Goal: Transaction & Acquisition: Purchase product/service

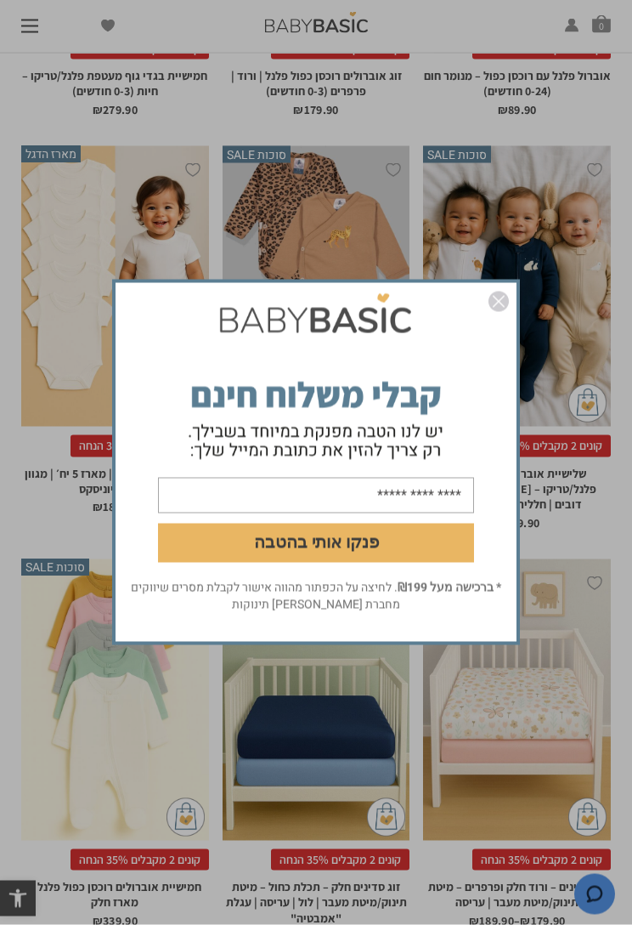
scroll to position [1418, 0]
click at [503, 297] on img "סגור" at bounding box center [499, 302] width 20 height 20
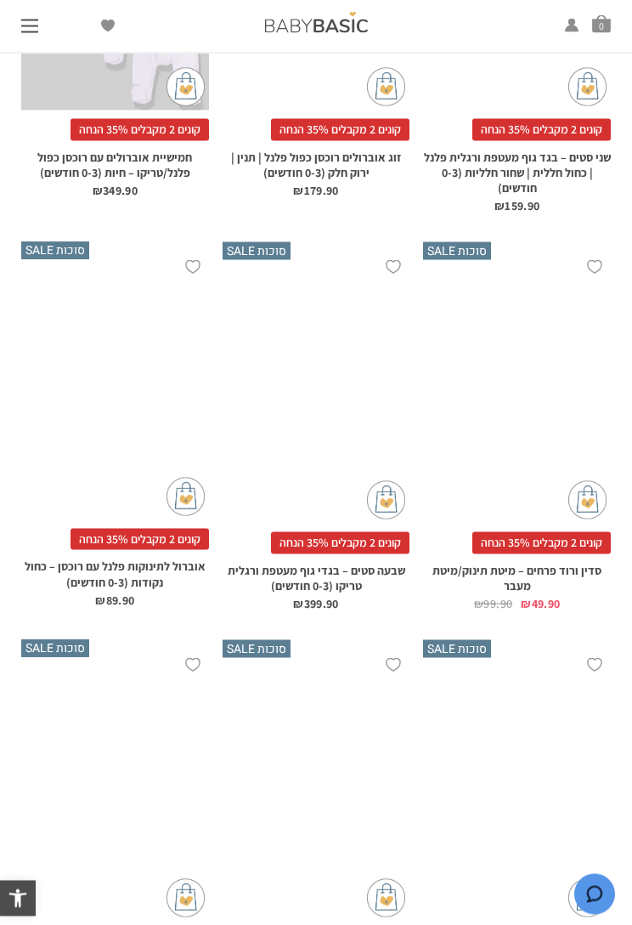
scroll to position [5422, 0]
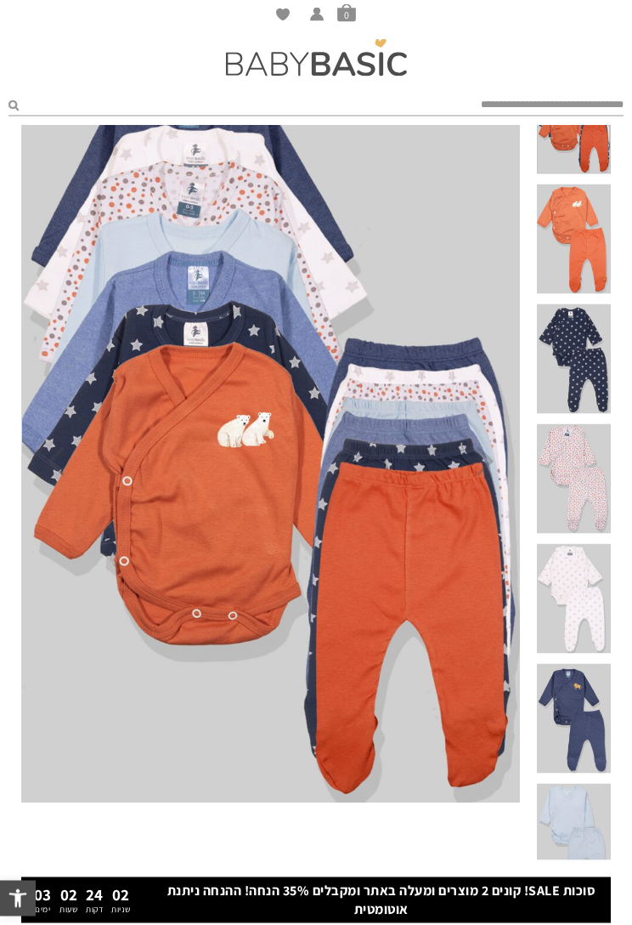
scroll to position [144, 0]
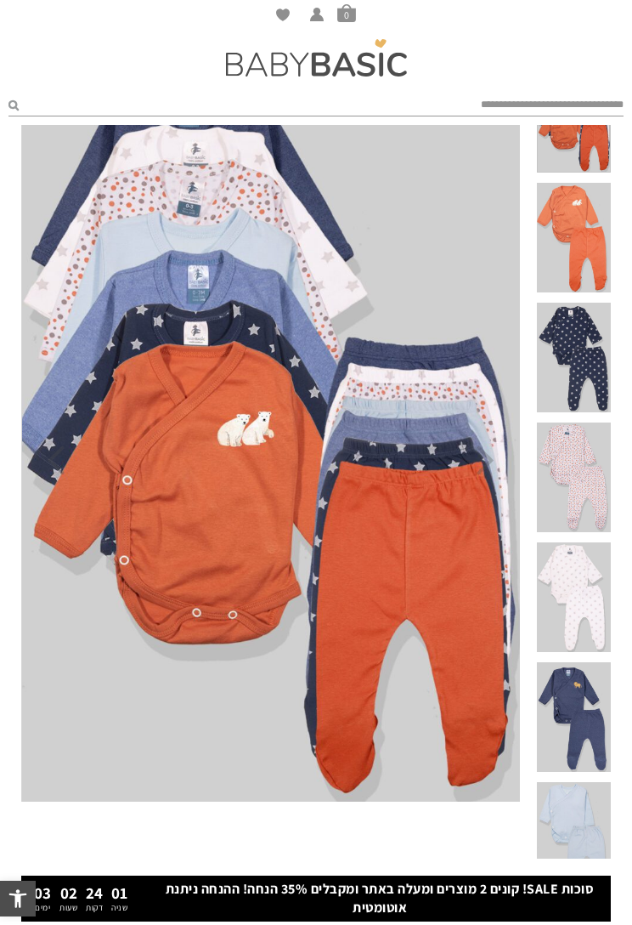
click at [596, 472] on span at bounding box center [574, 477] width 74 height 110
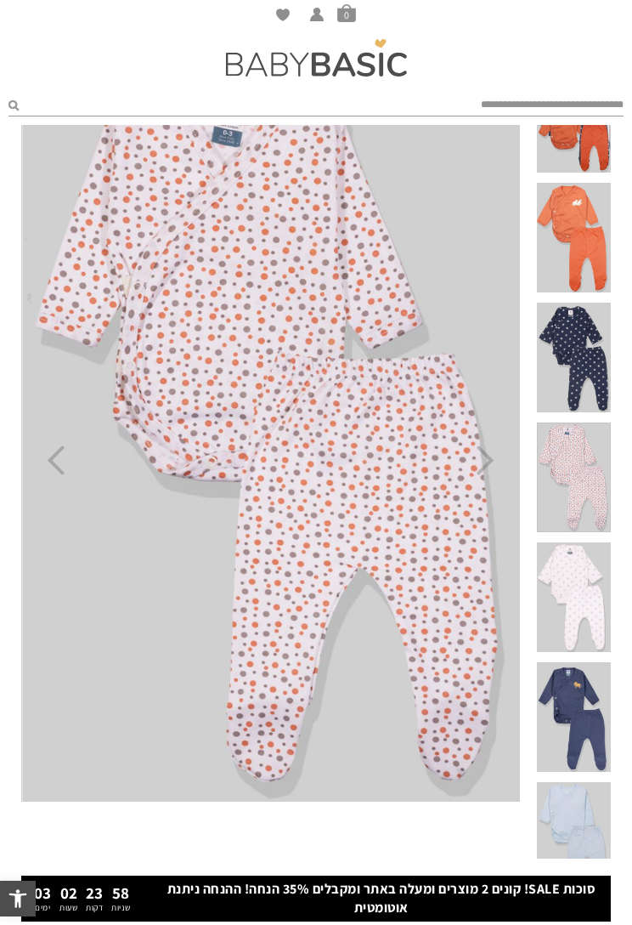
click at [583, 586] on span at bounding box center [574, 597] width 74 height 110
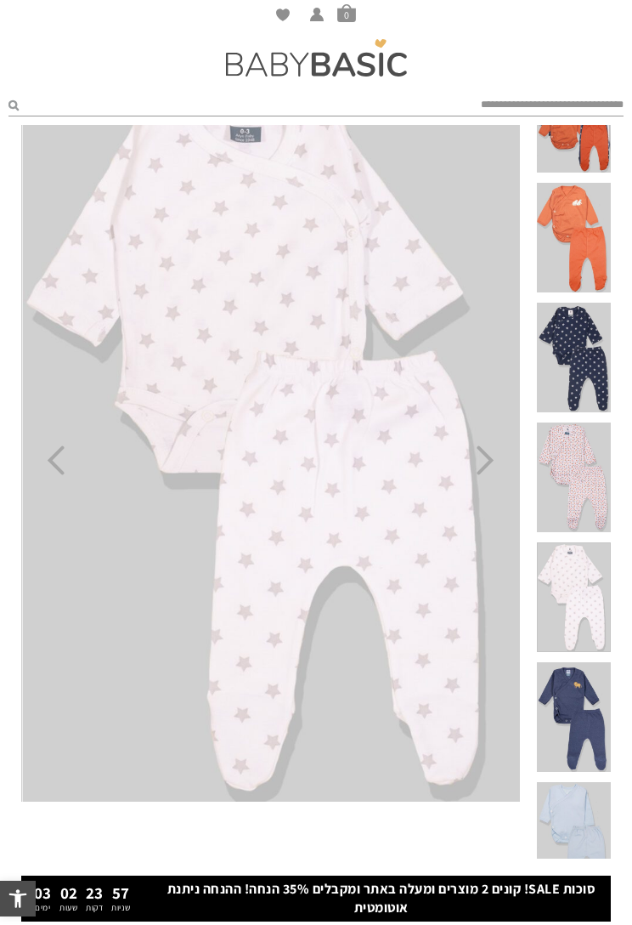
scroll to position [0, 0]
click at [590, 710] on span at bounding box center [574, 717] width 74 height 110
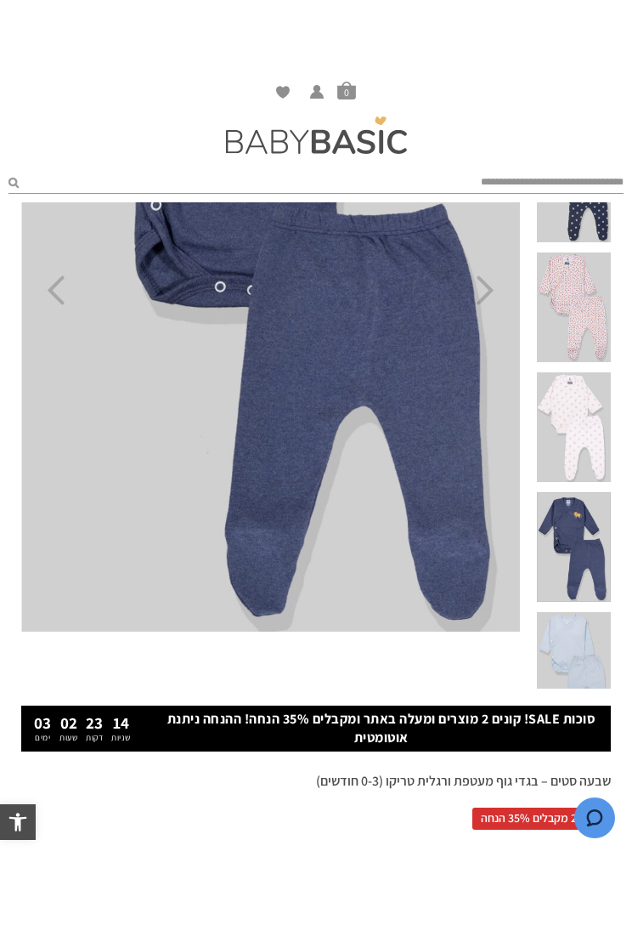
scroll to position [393, 0]
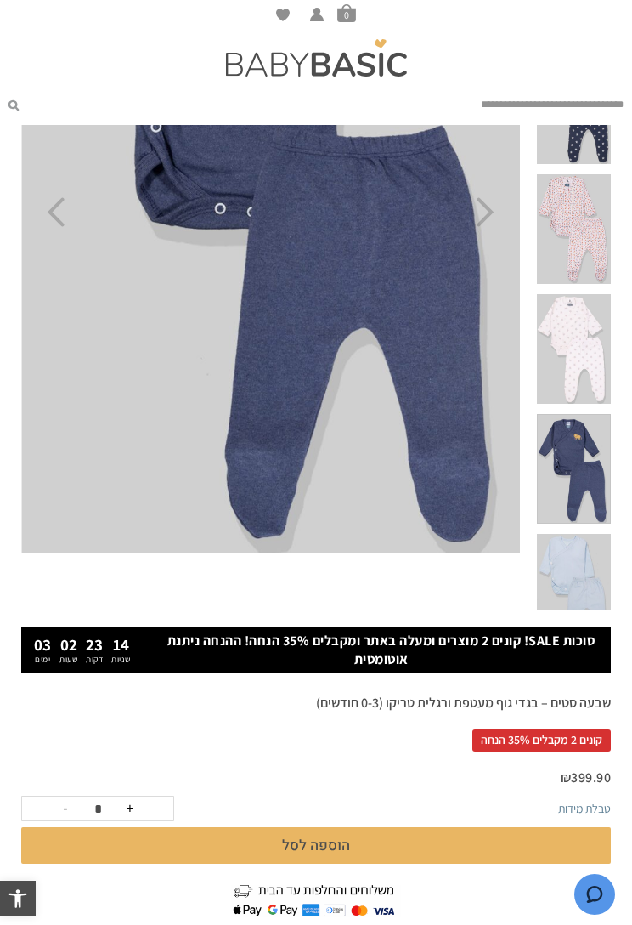
click at [586, 563] on span at bounding box center [574, 589] width 74 height 110
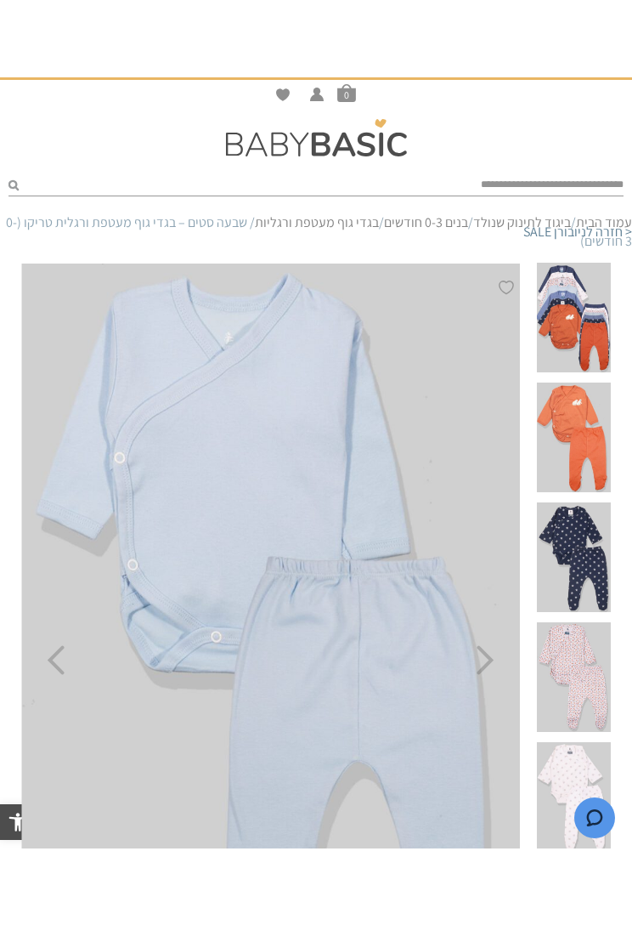
scroll to position [25, 0]
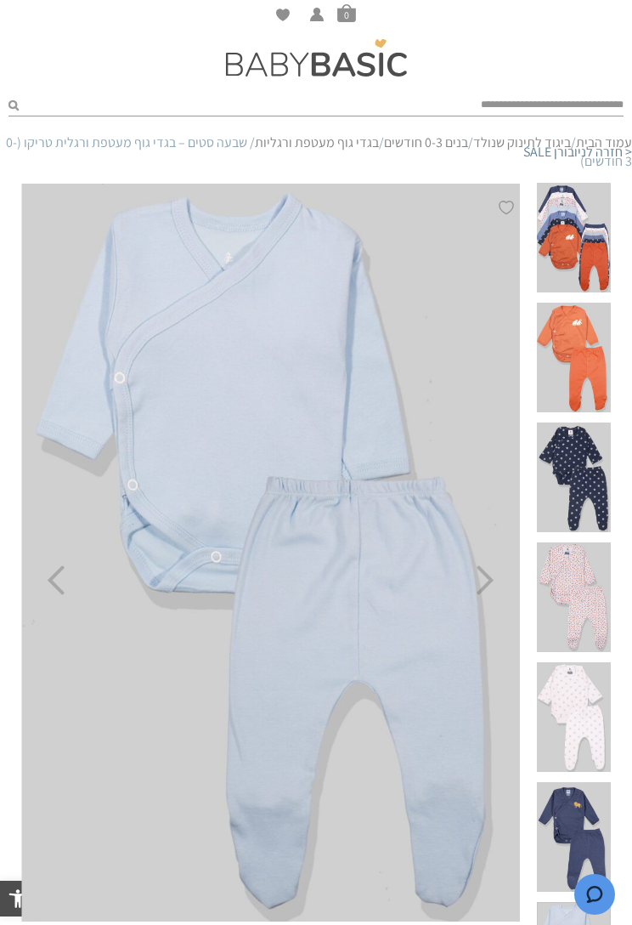
click at [512, 570] on img at bounding box center [271, 553] width 499 height 738
click at [493, 567] on icon "Next" at bounding box center [486, 580] width 18 height 30
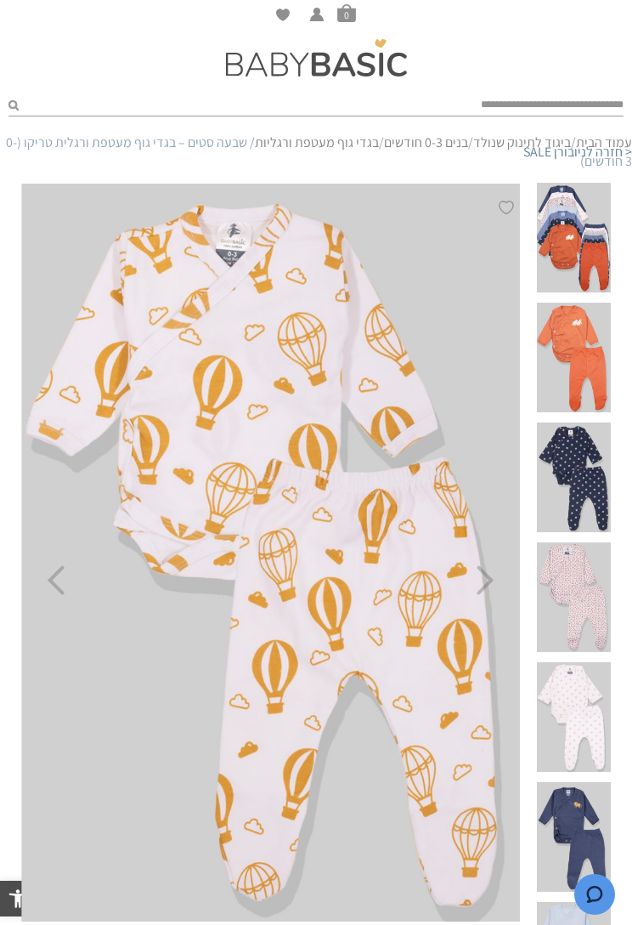
click at [501, 575] on img at bounding box center [271, 553] width 499 height 738
click at [485, 580] on icon "Next" at bounding box center [486, 580] width 18 height 30
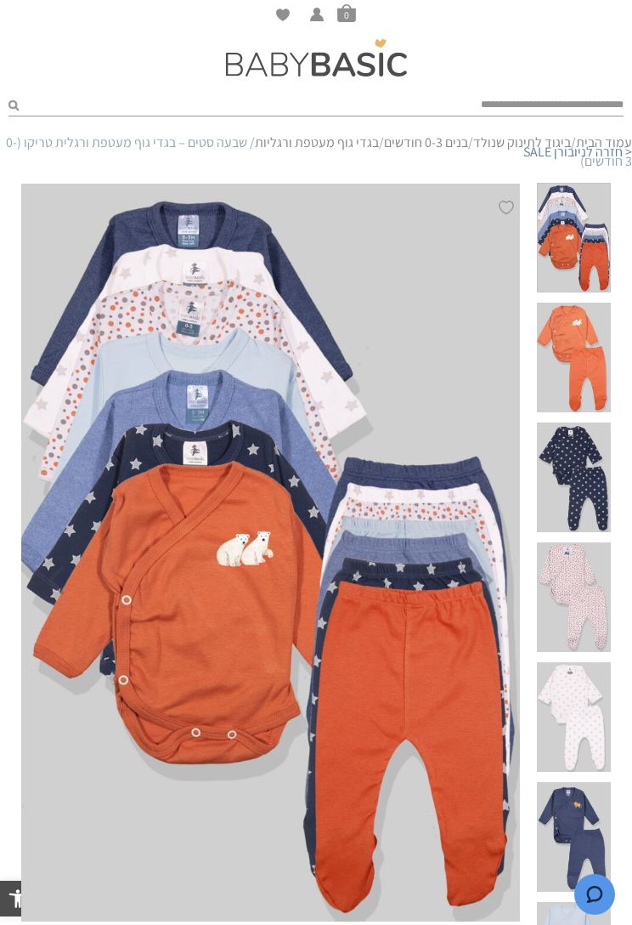
scroll to position [0, 0]
click at [496, 580] on img at bounding box center [270, 553] width 499 height 738
click at [495, 573] on img at bounding box center [270, 553] width 499 height 738
